Goal: Task Accomplishment & Management: Manage account settings

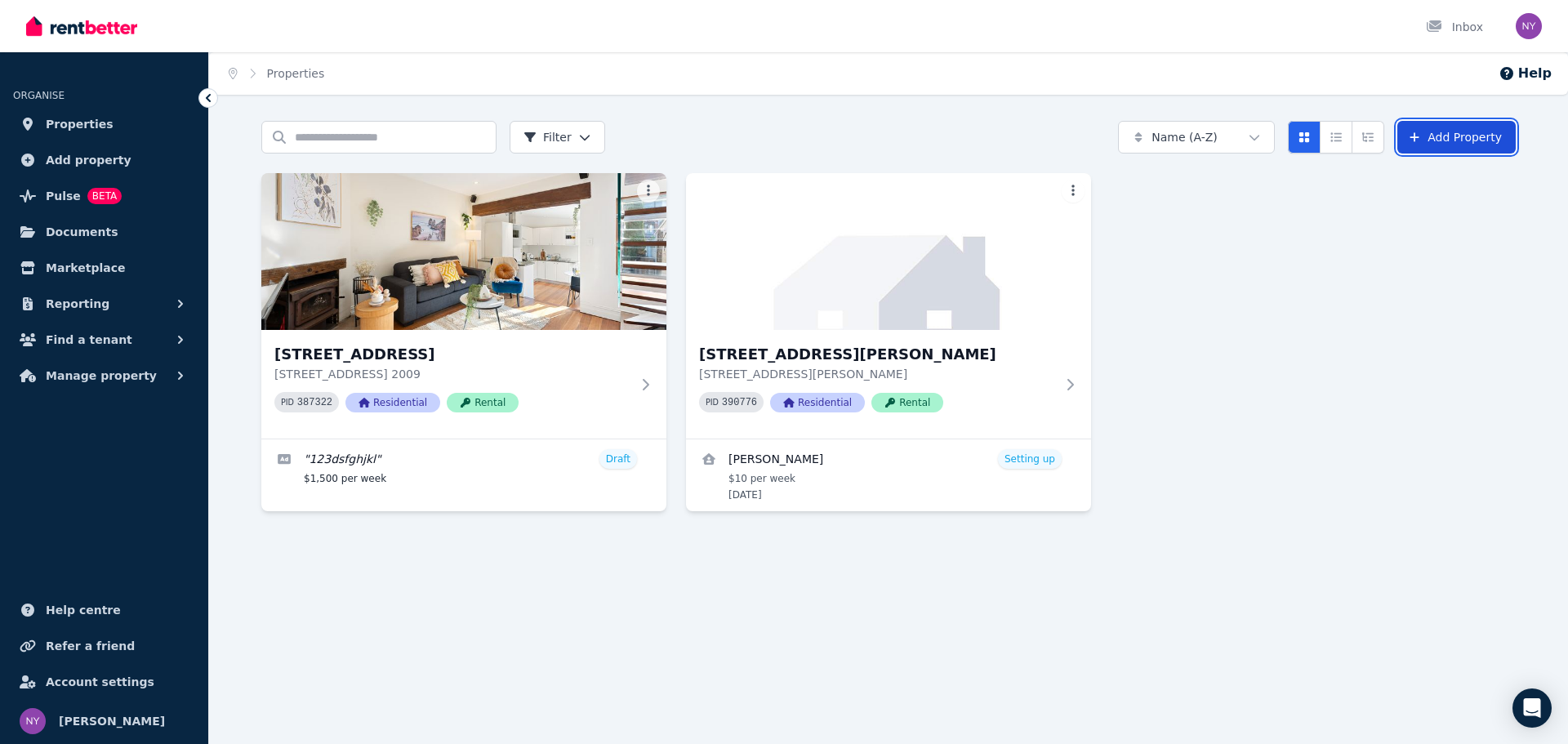
click at [1469, 148] on link "Add Property" at bounding box center [1456, 137] width 118 height 33
click at [1072, 188] on html "Open main menu Inbox Open user menu ORGANISE Properties Add property Pulse BETA…" at bounding box center [784, 372] width 1568 height 744
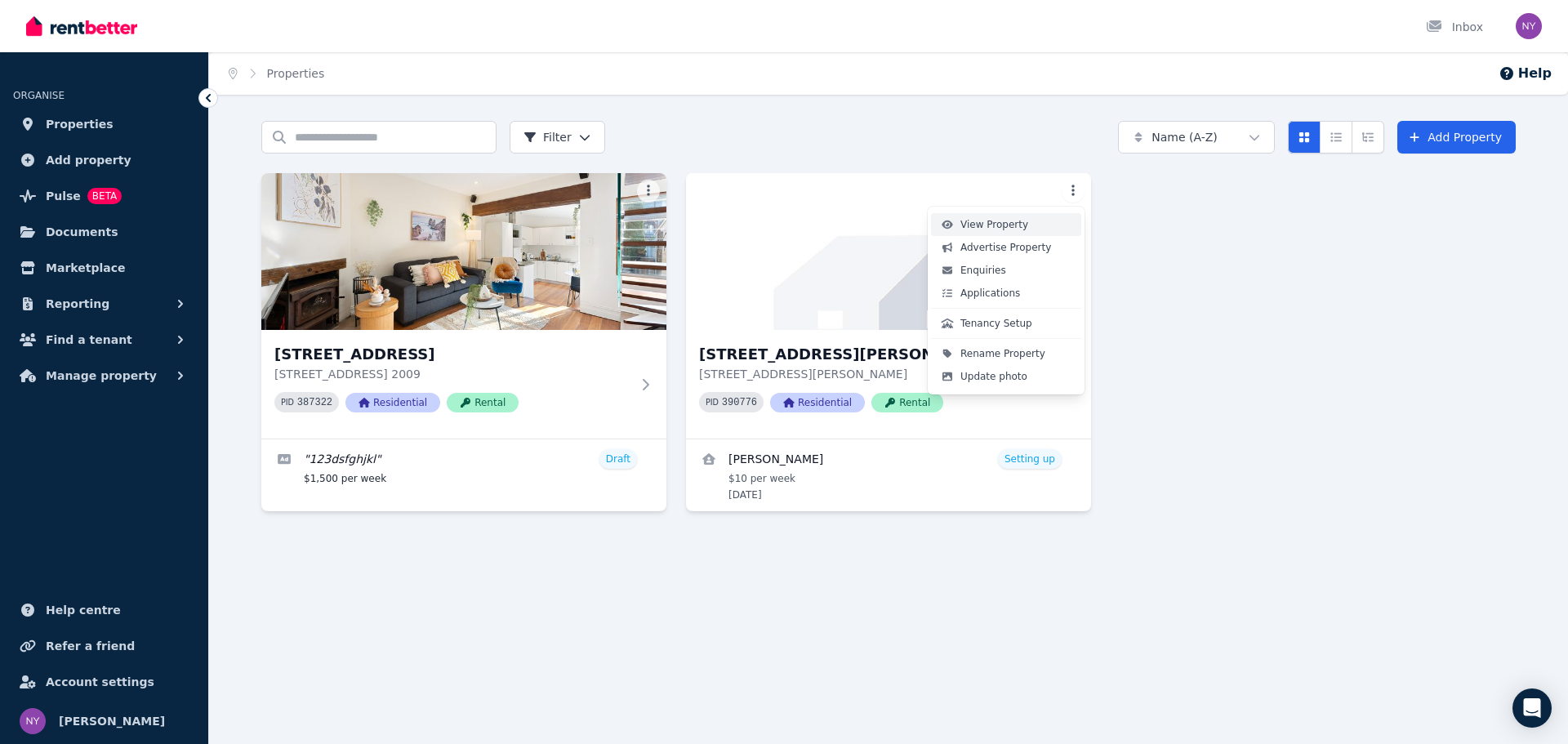
click at [982, 221] on span "View Property" at bounding box center [994, 224] width 68 height 13
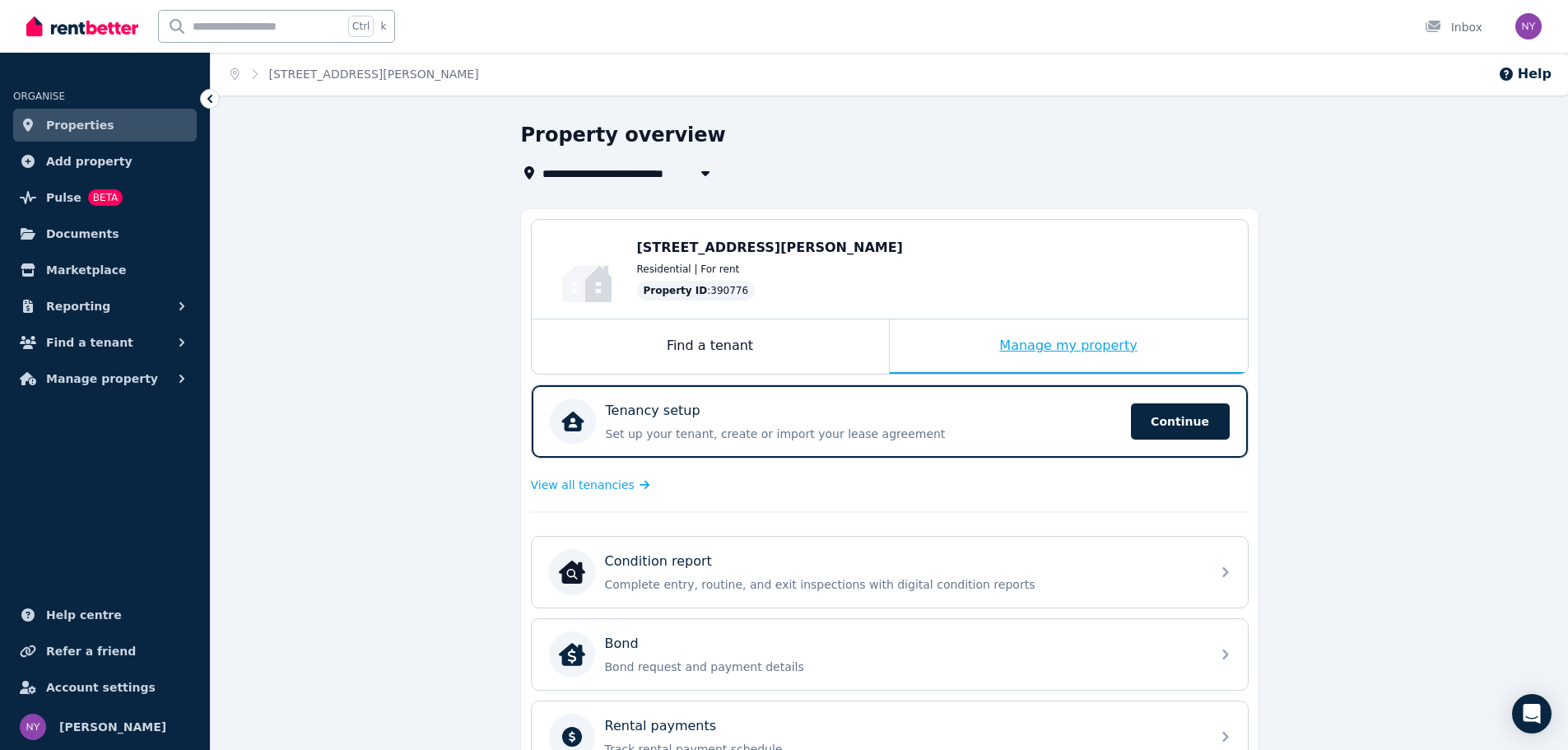
click at [1024, 341] on div "Manage my property" at bounding box center [1068, 346] width 358 height 54
click at [701, 167] on icon "button" at bounding box center [705, 173] width 16 height 13
type input "**********"
click at [889, 173] on div "**********" at bounding box center [884, 173] width 728 height 20
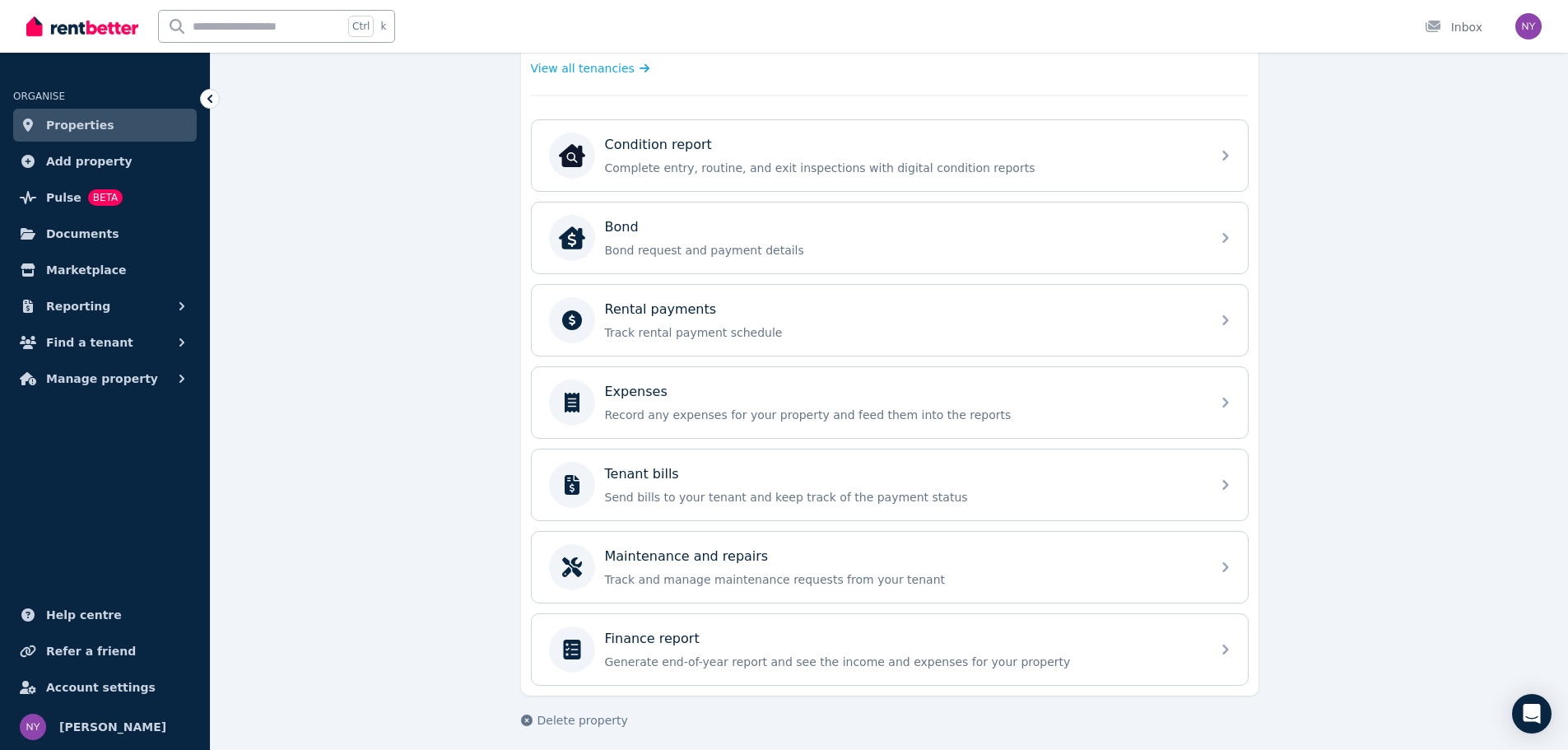
scroll to position [425, 0]
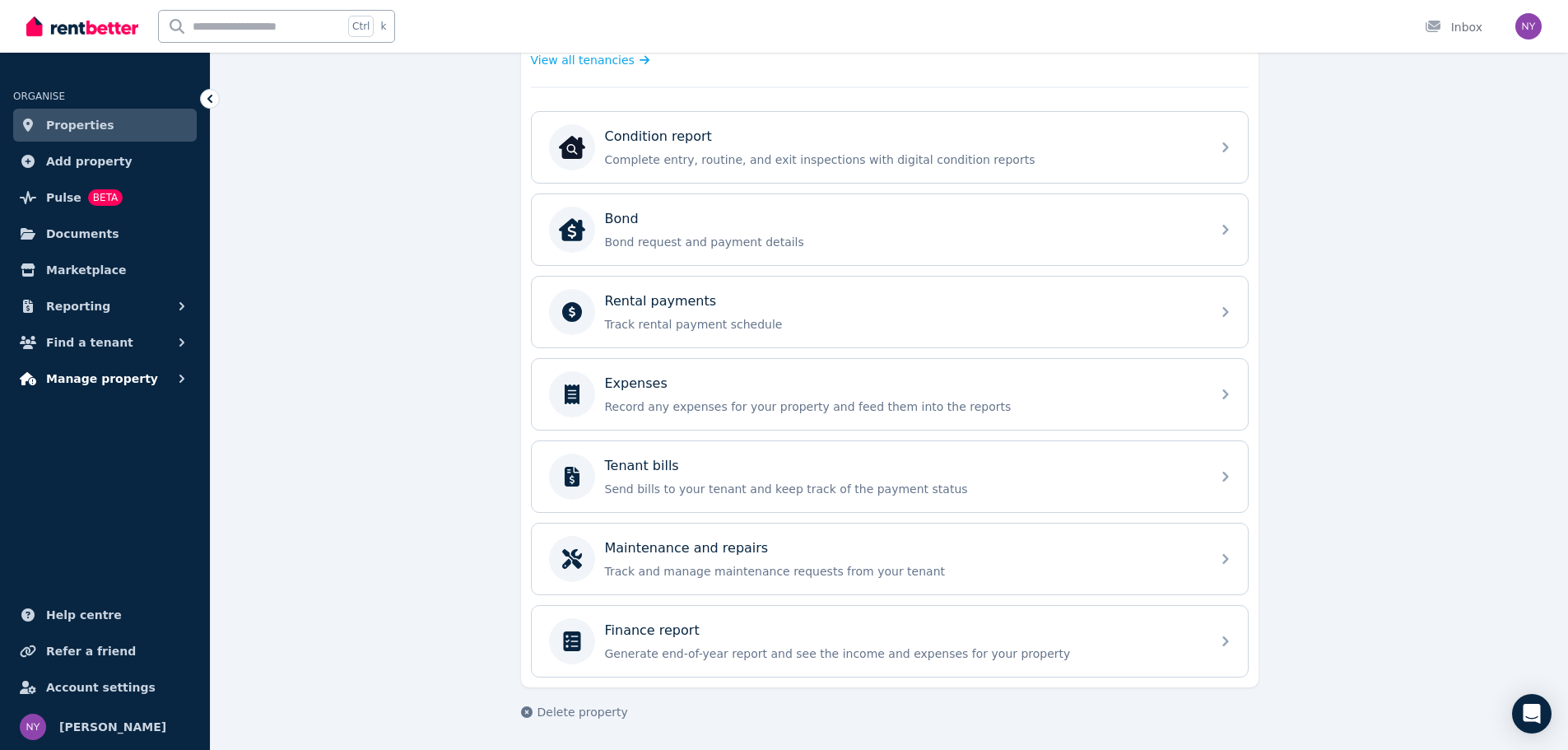
click at [106, 382] on span "Manage property" at bounding box center [102, 379] width 112 height 20
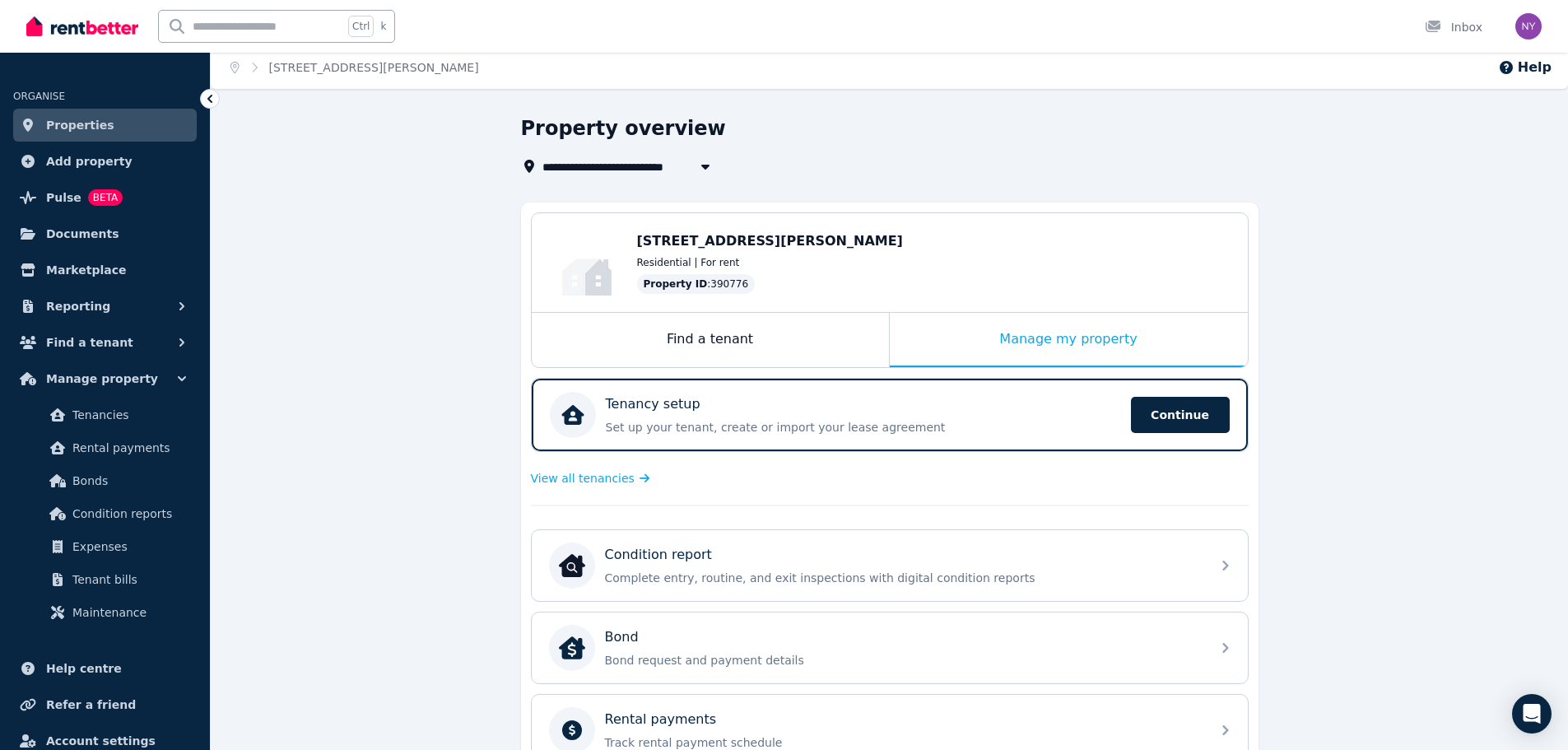
scroll to position [0, 0]
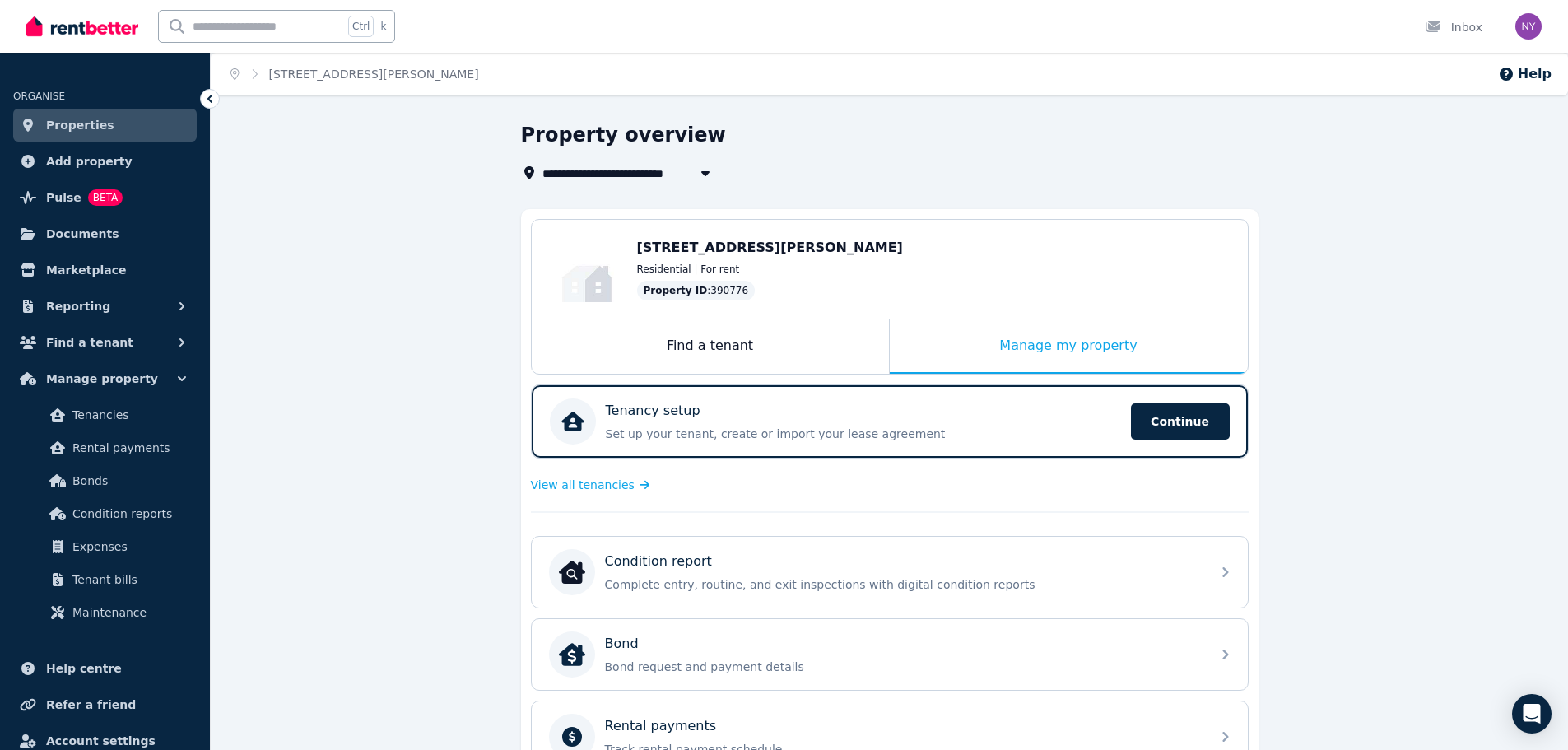
click at [203, 97] on icon at bounding box center [210, 99] width 16 height 16
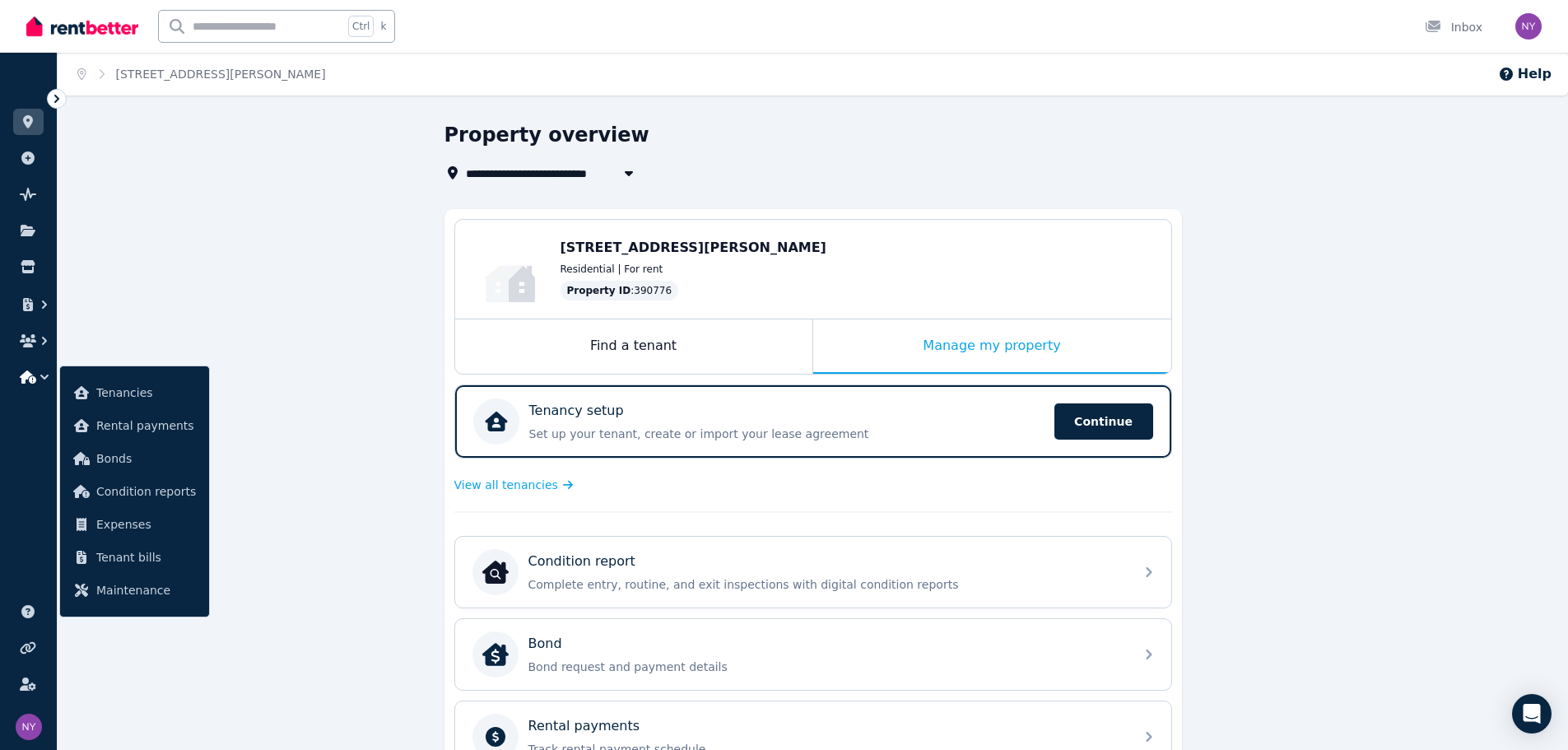
click at [62, 96] on icon at bounding box center [57, 99] width 16 height 16
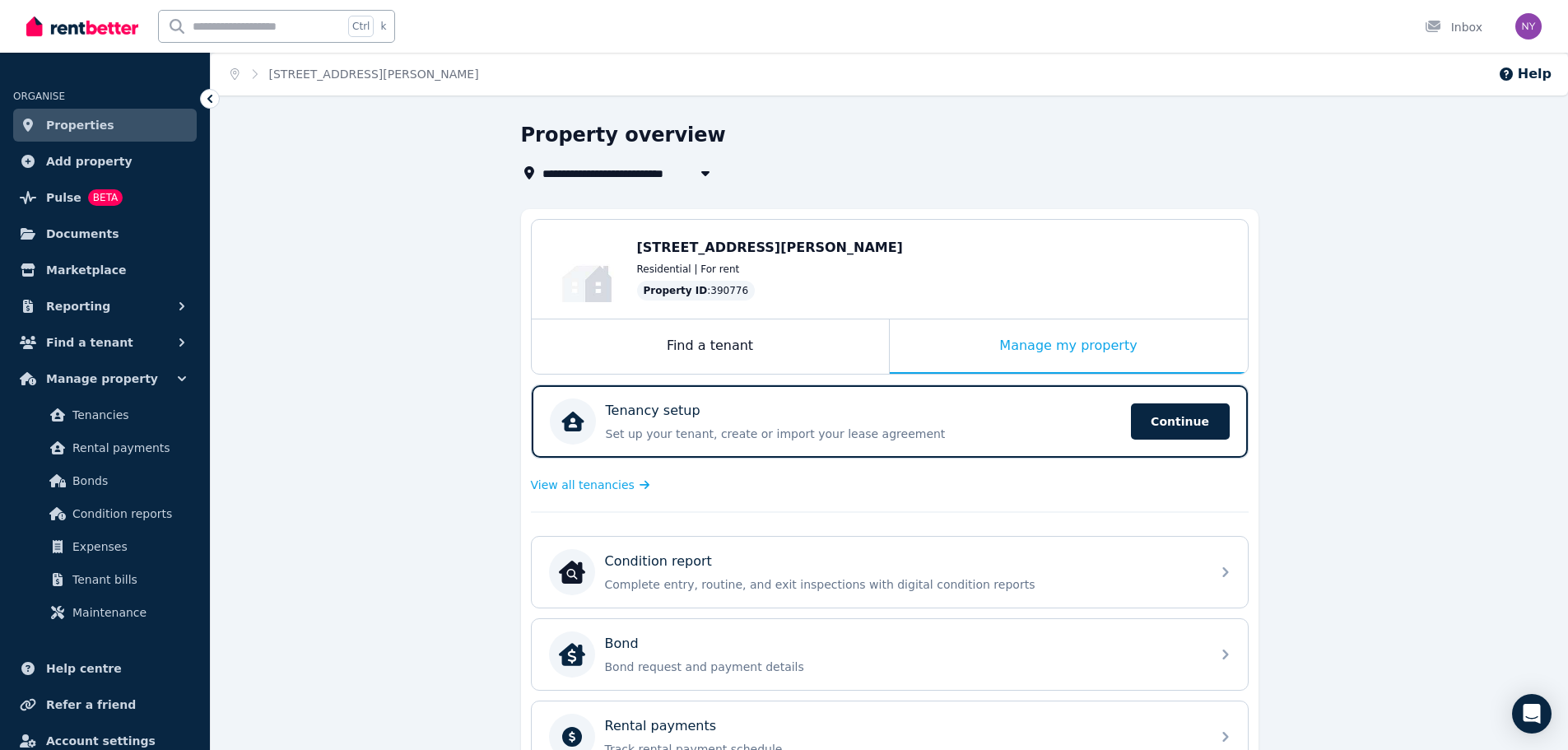
click at [122, 126] on link "Properties" at bounding box center [104, 125] width 183 height 33
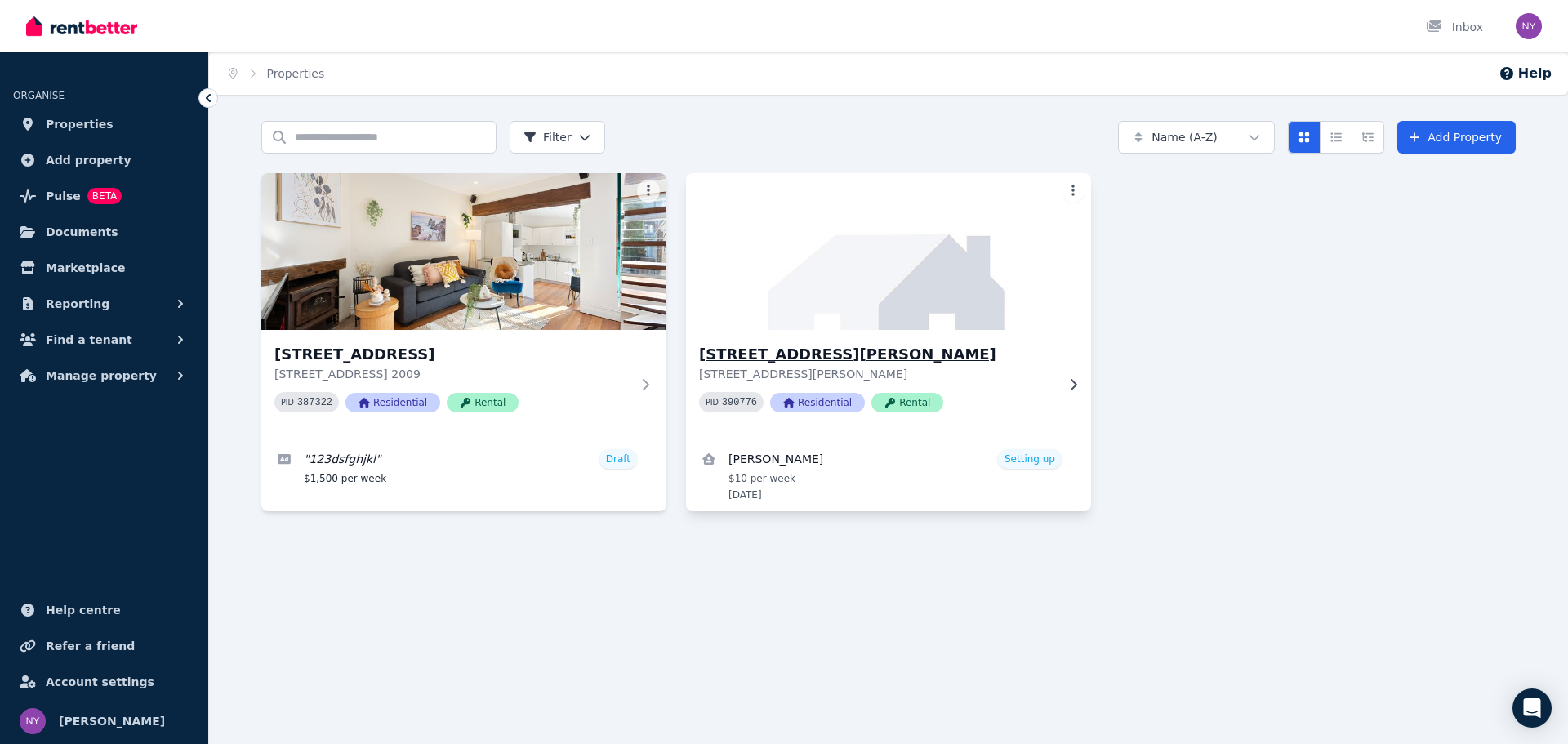
click at [1073, 389] on icon at bounding box center [1073, 384] width 16 height 13
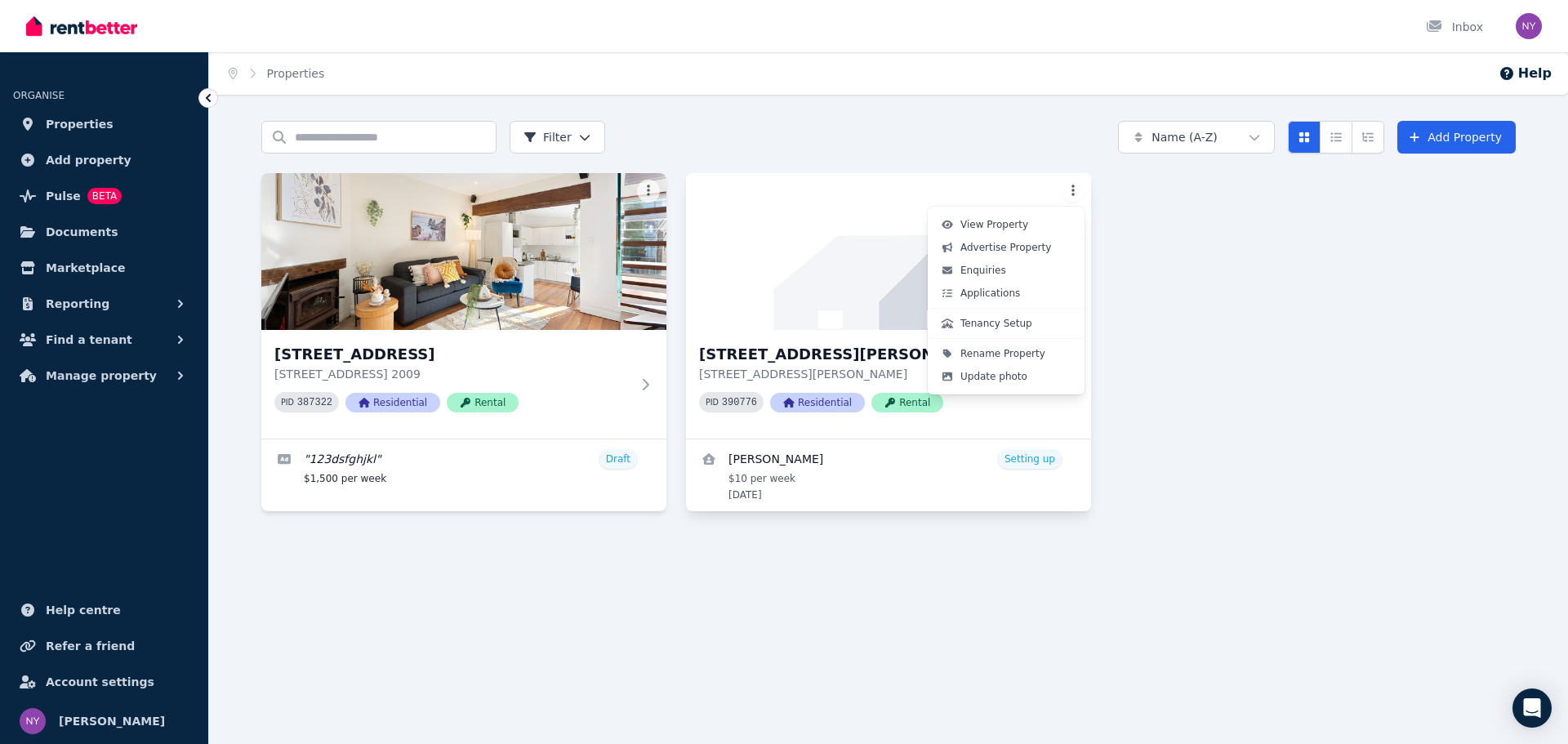
click at [1071, 184] on html "Open main menu Inbox Open user menu ORGANISE Properties Add property Pulse BETA…" at bounding box center [784, 372] width 1568 height 744
click at [995, 226] on span "View Property" at bounding box center [994, 224] width 68 height 13
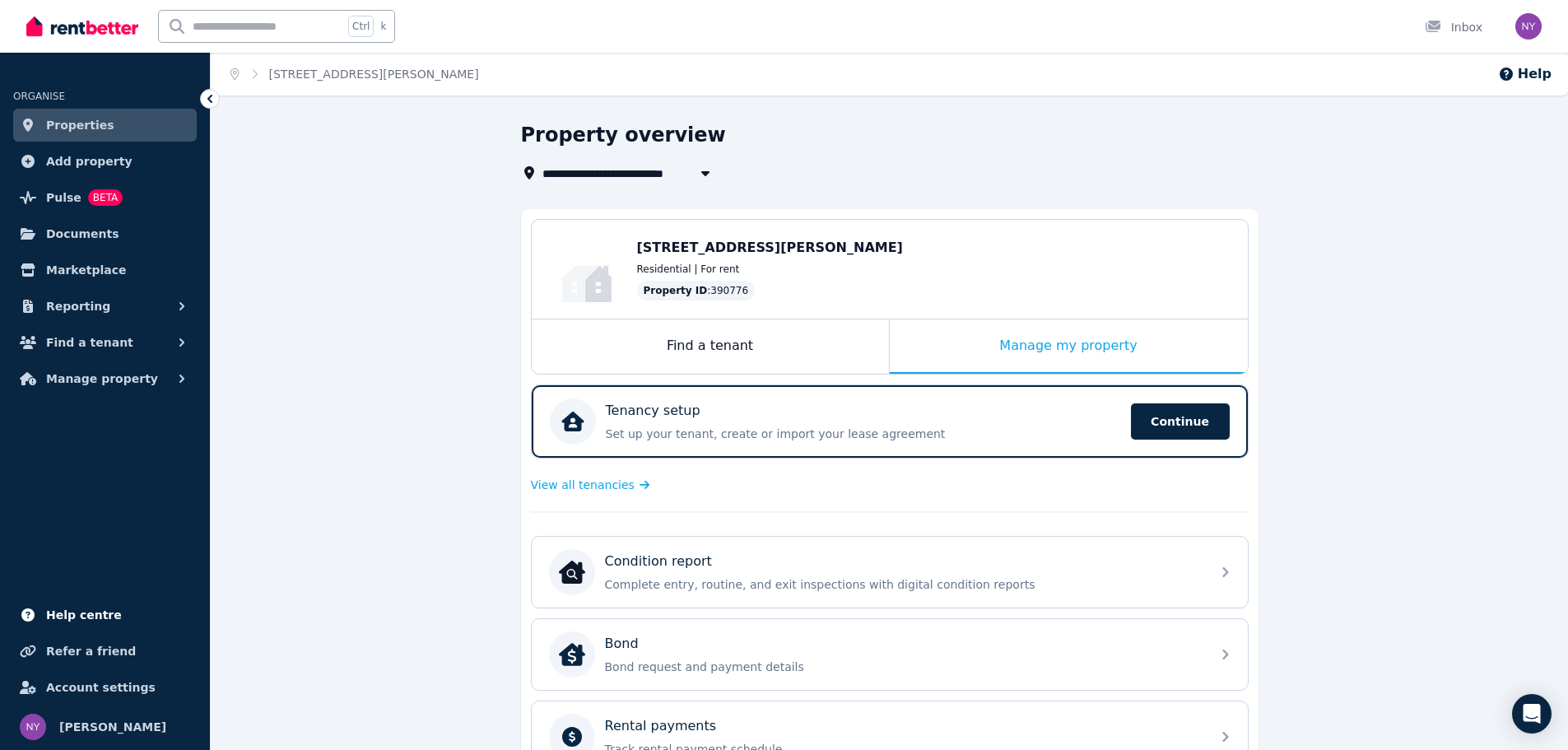
click at [83, 612] on span "Help centre" at bounding box center [83, 615] width 76 height 20
click at [1525, 36] on img "button" at bounding box center [1528, 26] width 27 height 27
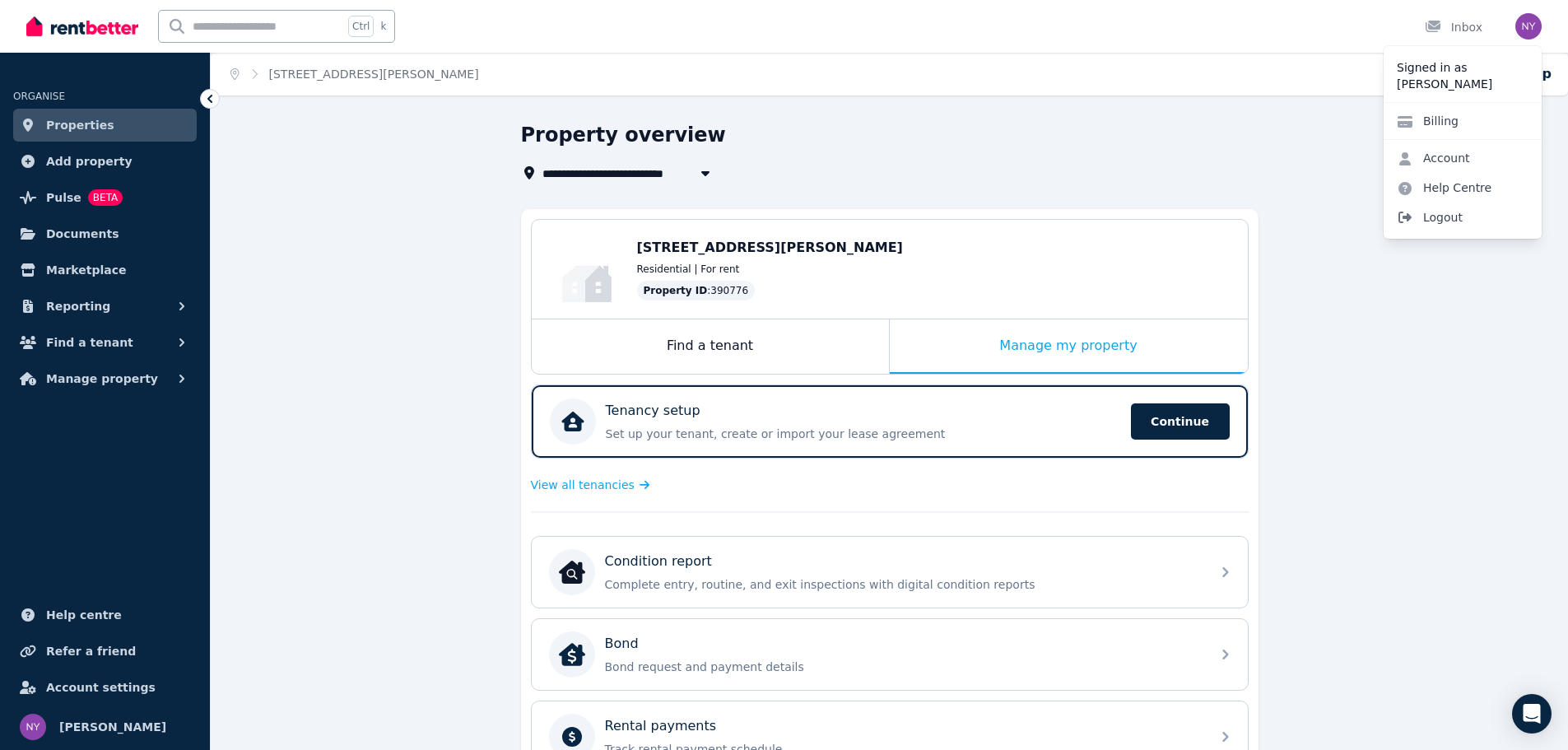
click at [1457, 223] on span "Logout" at bounding box center [1462, 217] width 158 height 29
